Goal: Information Seeking & Learning: Learn about a topic

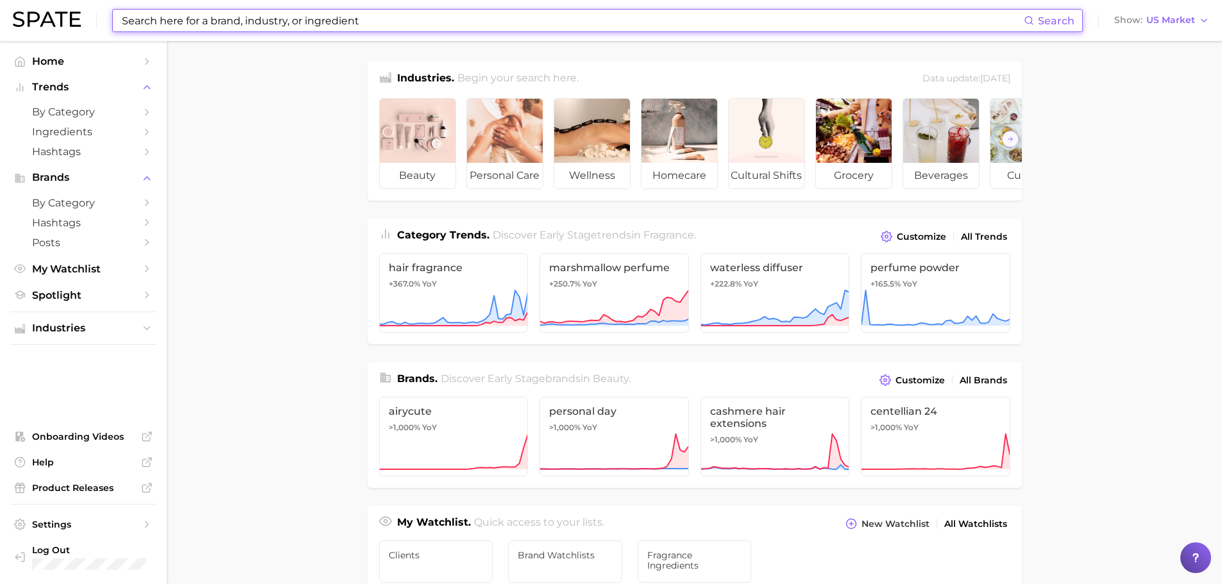
click at [204, 24] on input at bounding box center [572, 21] width 903 height 22
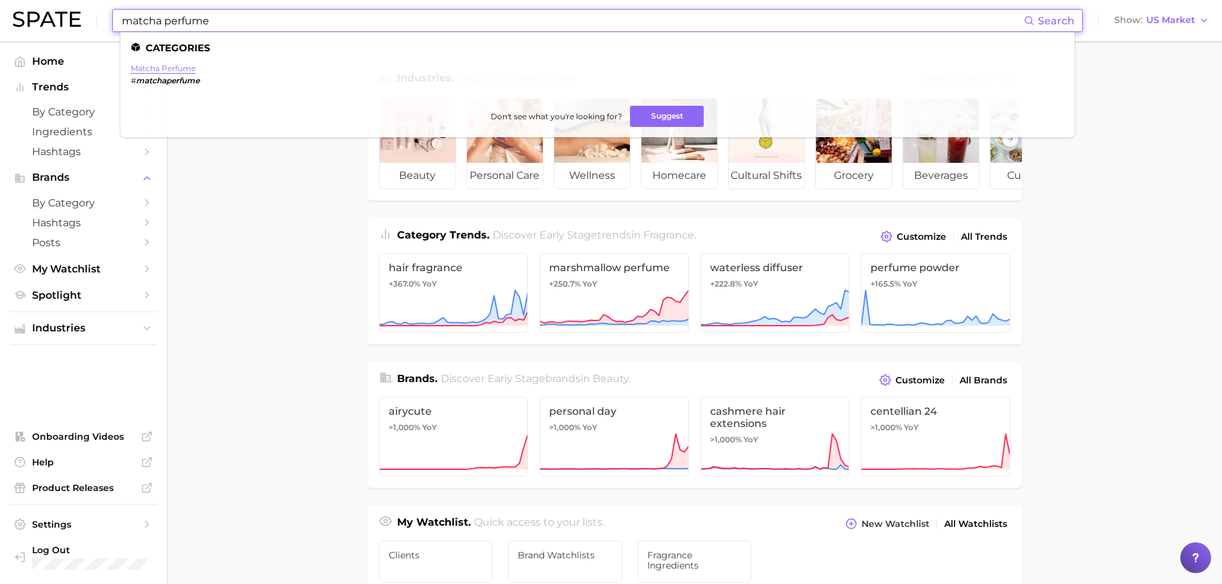
type input "matcha perfume"
click at [185, 65] on link "matcha perfume" at bounding box center [163, 68] width 65 height 10
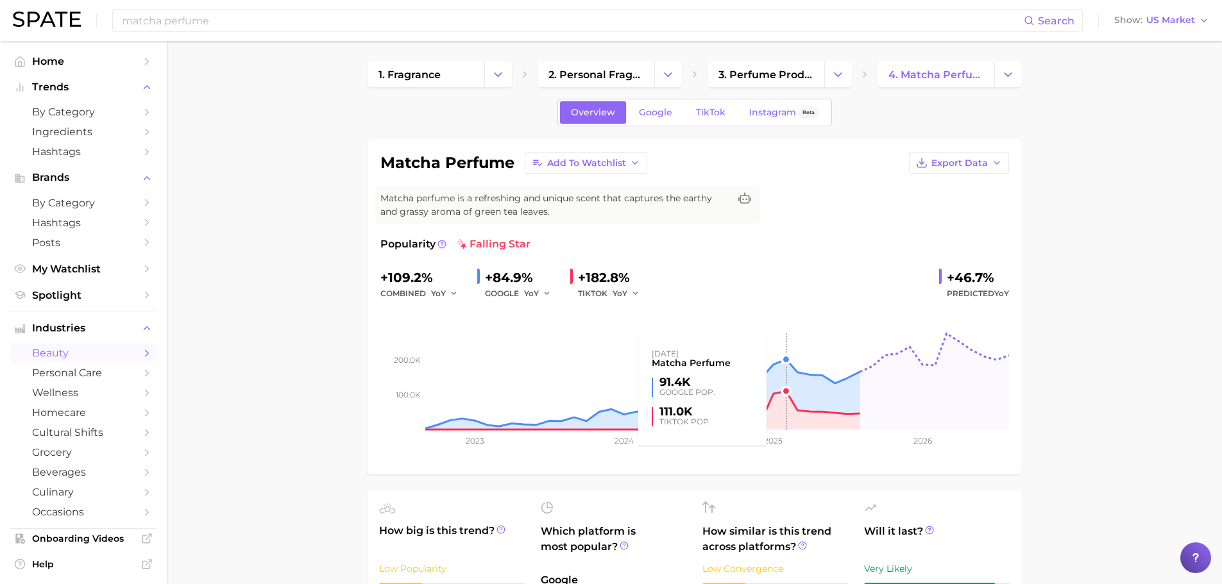
click at [783, 359] on rect at bounding box center [694, 365] width 629 height 128
click at [784, 357] on rect at bounding box center [694, 365] width 629 height 128
click at [786, 388] on rect at bounding box center [694, 365] width 629 height 128
click at [782, 388] on rect at bounding box center [694, 365] width 629 height 128
click at [654, 107] on span "Google" at bounding box center [655, 112] width 33 height 11
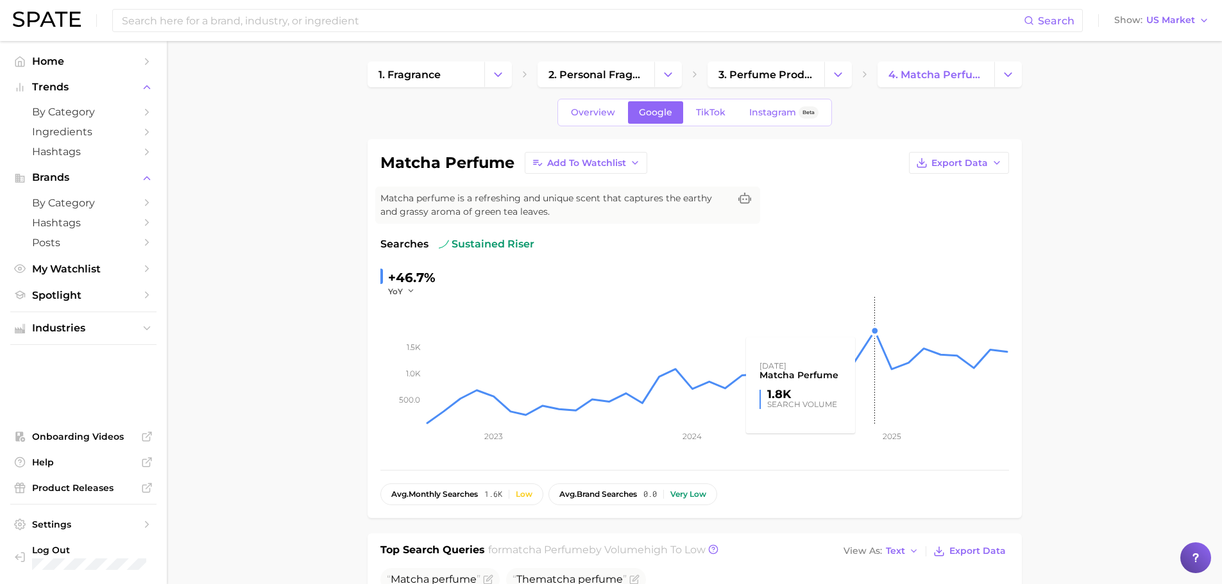
click at [877, 328] on rect at bounding box center [717, 361] width 584 height 128
click at [577, 114] on span "Overview" at bounding box center [593, 112] width 44 height 11
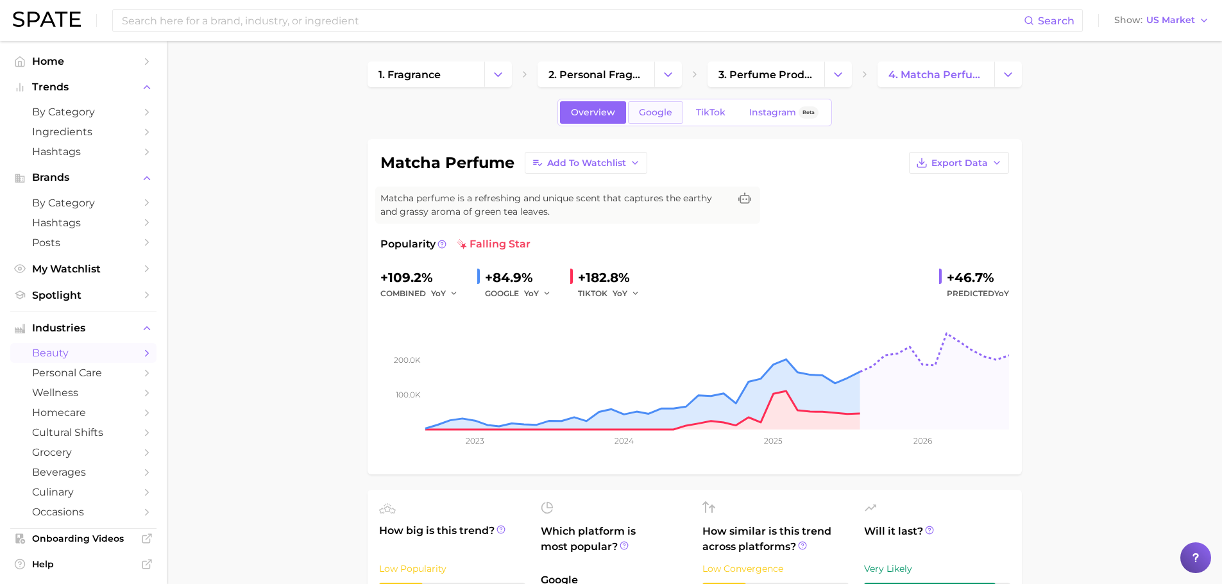
click at [666, 113] on span "Google" at bounding box center [655, 112] width 33 height 11
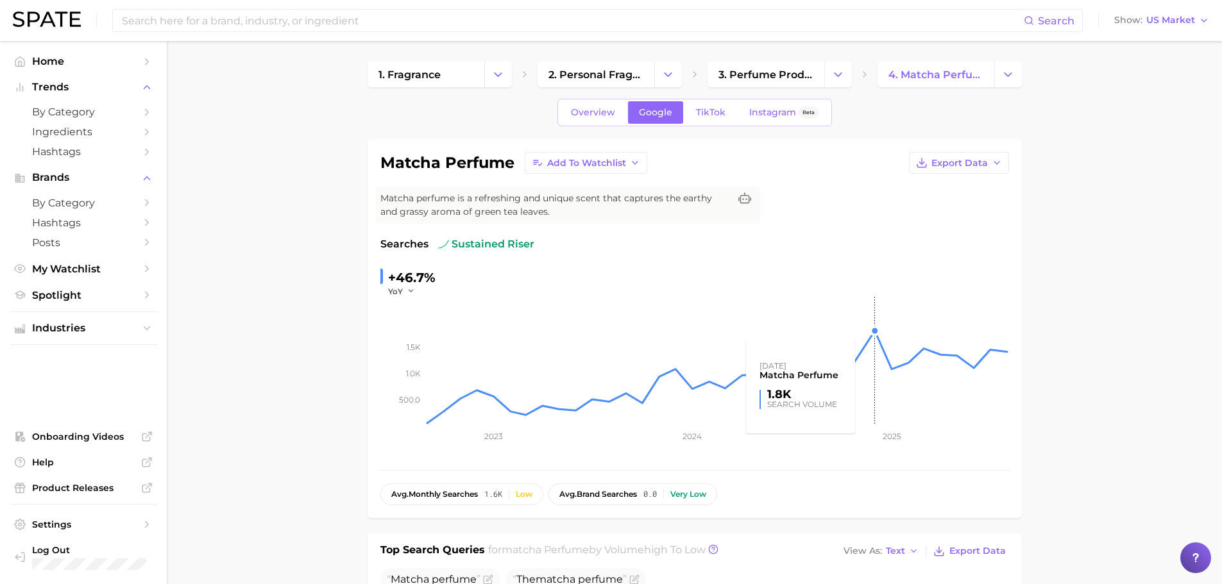
click at [876, 330] on rect at bounding box center [717, 361] width 584 height 128
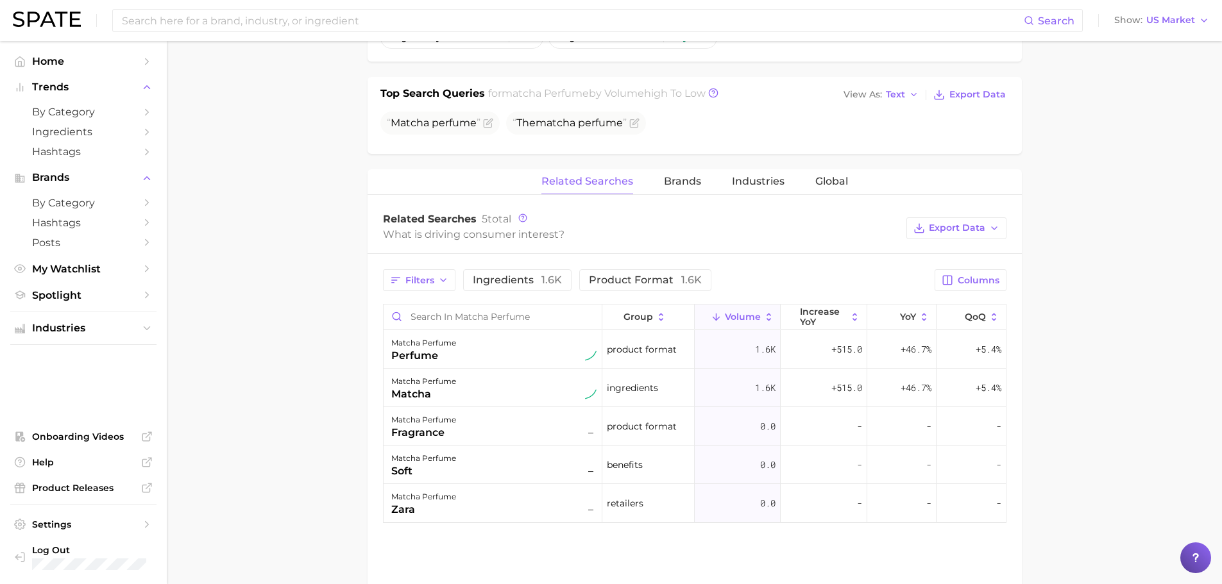
scroll to position [513, 0]
